Goal: Task Accomplishment & Management: Use online tool/utility

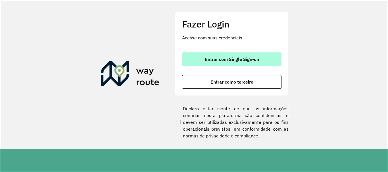
click at [276, 55] on button "Entrar com Single Sign-on" at bounding box center [231, 60] width 99 height 14
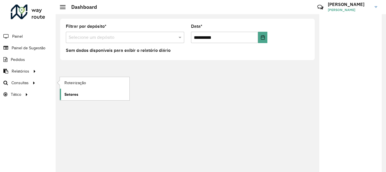
click at [70, 95] on span "Setores" at bounding box center [71, 95] width 14 height 6
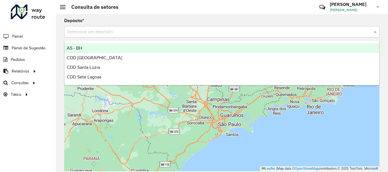
click at [115, 30] on input "text" at bounding box center [216, 32] width 298 height 7
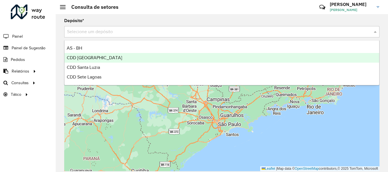
click at [108, 60] on div "CDD Belo Horizonte" at bounding box center [221, 58] width 314 height 10
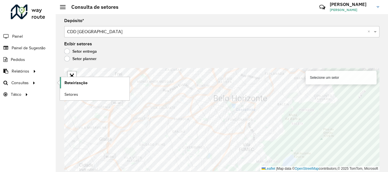
click at [85, 82] on span "Roteirização" at bounding box center [75, 83] width 23 height 6
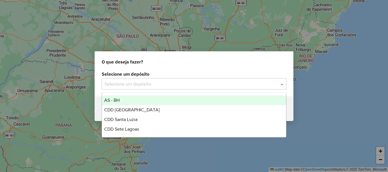
click at [167, 89] on div "Selecione um depósito" at bounding box center [194, 83] width 184 height 11
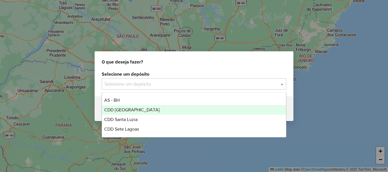
click at [149, 112] on div "CDD Belo Horizonte" at bounding box center [194, 110] width 184 height 10
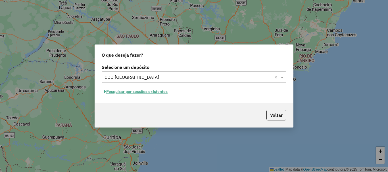
click at [151, 91] on button "Pesquisar por sessões existentes" at bounding box center [136, 91] width 68 height 9
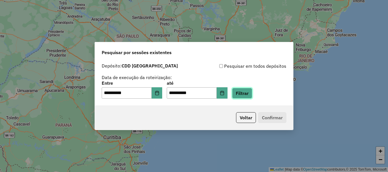
click at [252, 95] on button "Filtrar" at bounding box center [242, 93] width 20 height 11
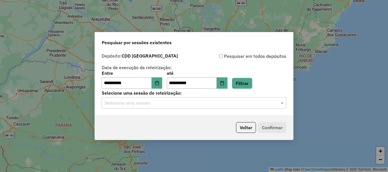
click at [172, 109] on div "**********" at bounding box center [194, 83] width 198 height 65
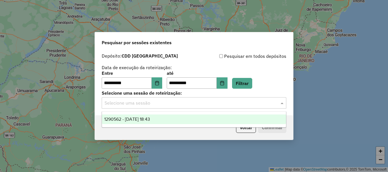
click at [174, 105] on input "text" at bounding box center [187, 103] width 167 height 7
click at [162, 123] on div "1290562 - 08/10/2025 18:43" at bounding box center [194, 120] width 184 height 10
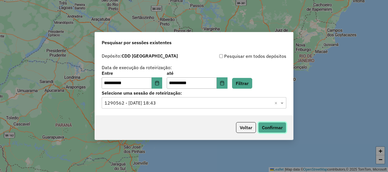
click at [274, 130] on button "Confirmar" at bounding box center [272, 127] width 28 height 11
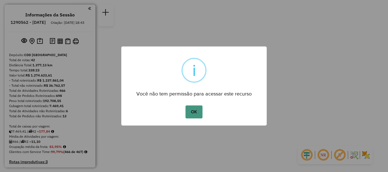
click at [195, 108] on button "OK" at bounding box center [193, 112] width 17 height 13
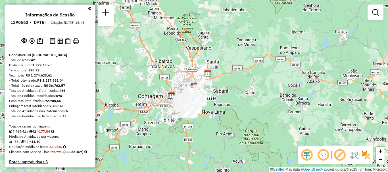
click at [165, 76] on div "Janela de atendimento Grade de atendimento Capacidade Transportadoras Veículos …" at bounding box center [194, 86] width 388 height 172
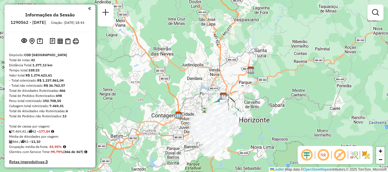
click at [191, 105] on div "Janela de atendimento Grade de atendimento Capacidade Transportadoras Veículos …" at bounding box center [194, 86] width 388 height 172
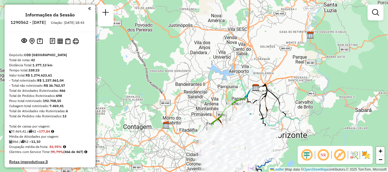
click at [294, 104] on div "Janela de atendimento Grade de atendimento Capacidade Transportadoras Veículos …" at bounding box center [194, 86] width 388 height 172
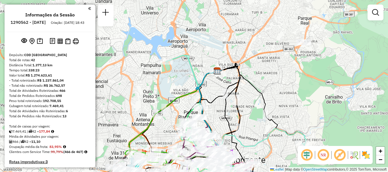
click at [261, 130] on div "Janela de atendimento Grade de atendimento Capacidade Transportadoras Veículos …" at bounding box center [194, 86] width 388 height 172
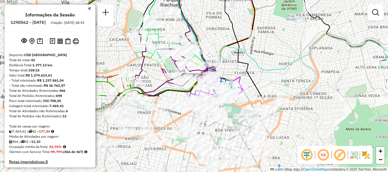
drag, startPoint x: 177, startPoint y: 115, endPoint x: 213, endPoint y: 22, distance: 99.6
click at [213, 22] on div "Janela de atendimento Grade de atendimento Capacidade Transportadoras Veículos …" at bounding box center [194, 86] width 388 height 172
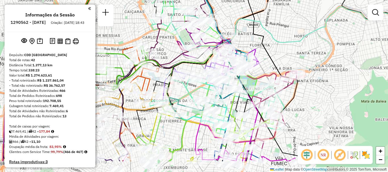
drag, startPoint x: 262, startPoint y: 85, endPoint x: 278, endPoint y: 57, distance: 32.0
click at [278, 57] on div "Janela de atendimento Grade de atendimento Capacidade Transportadoras Veículos …" at bounding box center [194, 86] width 388 height 172
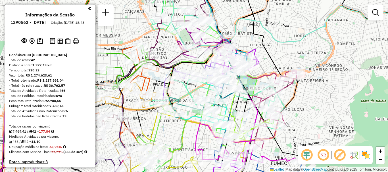
click at [290, 45] on icon at bounding box center [286, 17] width 231 height 68
select select "**********"
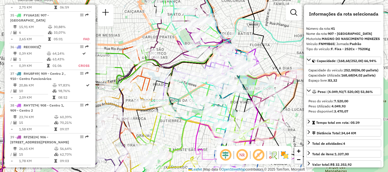
scroll to position [1519, 0]
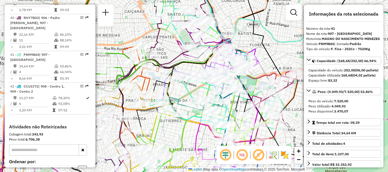
click at [289, 45] on icon at bounding box center [286, 17] width 231 height 68
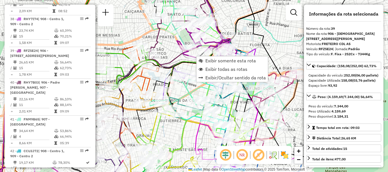
scroll to position [1451, 0]
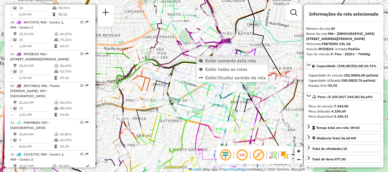
click at [213, 61] on span "Exibir somente esta rota" at bounding box center [230, 60] width 51 height 5
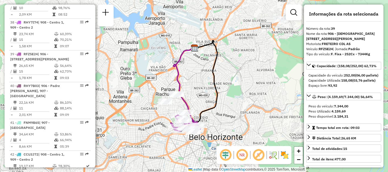
click at [202, 109] on icon at bounding box center [198, 85] width 37 height 91
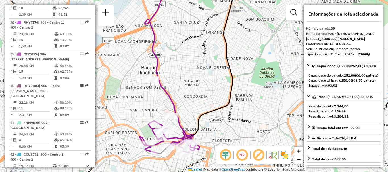
click at [191, 104] on div "Janela de atendimento Grade de atendimento Capacidade Transportadoras Veículos …" at bounding box center [194, 86] width 388 height 172
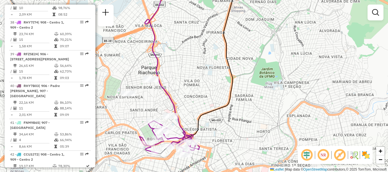
click at [191, 104] on div "Janela de atendimento Grade de atendimento Capacidade Transportadoras Veículos …" at bounding box center [194, 86] width 388 height 172
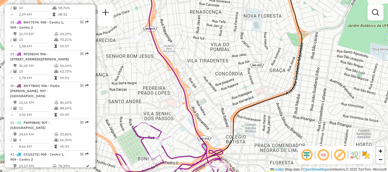
drag, startPoint x: 110, startPoint y: 77, endPoint x: 155, endPoint y: 64, distance: 46.7
click at [155, 64] on div "Janela de atendimento Grade de atendimento Capacidade Transportadoras Veículos …" at bounding box center [194, 86] width 388 height 172
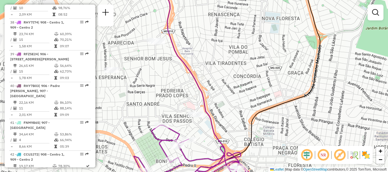
drag, startPoint x: 172, startPoint y: 59, endPoint x: 226, endPoint y: 92, distance: 63.8
click at [226, 92] on div "Janela de atendimento Grade de atendimento Capacidade Transportadoras Veículos …" at bounding box center [194, 86] width 388 height 172
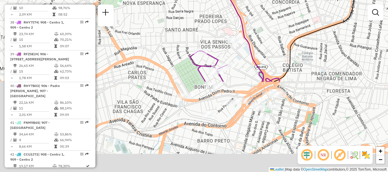
drag, startPoint x: 217, startPoint y: 138, endPoint x: 201, endPoint y: 30, distance: 108.7
click at [201, 30] on div "Janela de atendimento Grade de atendimento Capacidade Transportadoras Veículos …" at bounding box center [194, 86] width 388 height 172
